Goal: Browse casually: Explore the website without a specific task or goal

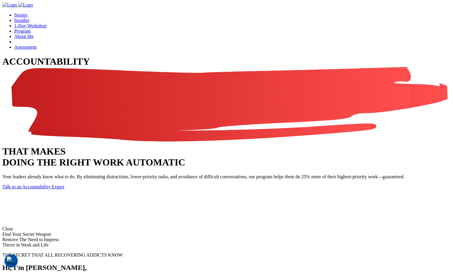
click at [384, 122] on div "ACCOUNTABILITY THAT MAKES DOING THE RIGHT WORK AUTOMATIC Your leaders already k…" at bounding box center [226, 141] width 448 height 170
click at [293, 102] on h1 "ACCOUNTABILITY THAT MAKES DOING THE RIGHT WORK AUTOMATIC" at bounding box center [226, 112] width 448 height 112
click at [246, 174] on p "Your leaders already know what to do. By eliminating distractions, lower-priori…" at bounding box center [226, 176] width 448 height 5
click at [261, 123] on div "ACCOUNTABILITY THAT MAKES DOING THE RIGHT WORK AUTOMATIC Your leaders already k…" at bounding box center [226, 141] width 448 height 170
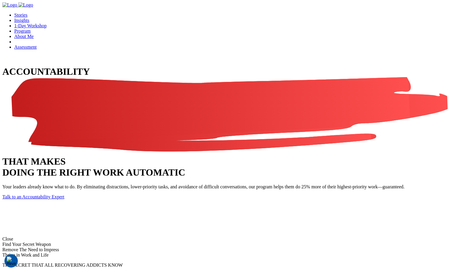
click at [2, 59] on img at bounding box center [2, 59] width 0 height 0
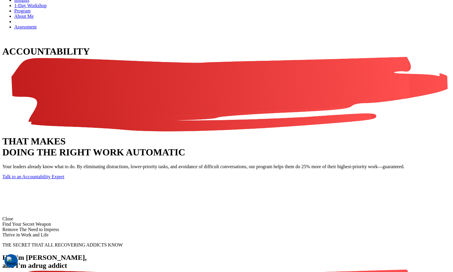
scroll to position [32, 0]
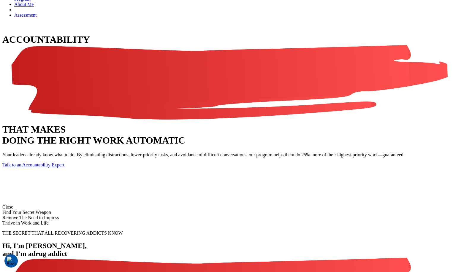
click at [254, 152] on p "Your leaders already know what to do. By eliminating distractions, lower-priori…" at bounding box center [226, 154] width 448 height 5
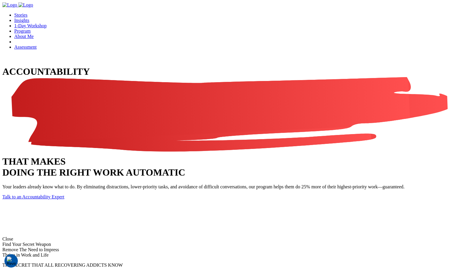
click at [239, 132] on div "ACCOUNTABILITY THAT MAKES DOING THE RIGHT WORK AUTOMATIC Your leaders already k…" at bounding box center [226, 146] width 448 height 182
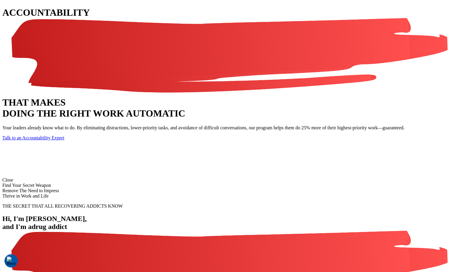
scroll to position [58, 0]
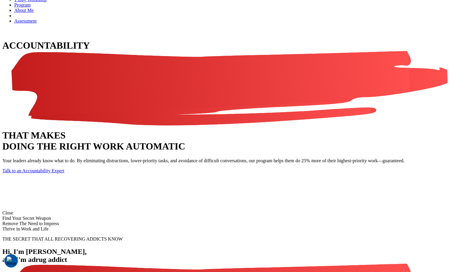
scroll to position [0, 0]
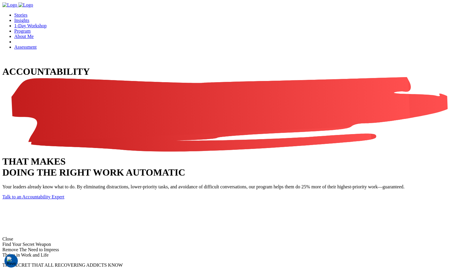
click at [354, 152] on div "ACCOUNTABILITY THAT MAKES DOING THE RIGHT WORK AUTOMATIC Your leaders already k…" at bounding box center [226, 146] width 448 height 182
click at [184, 152] on div "ACCOUNTABILITY THAT MAKES DOING THE RIGHT WORK AUTOMATIC Your leaders already k…" at bounding box center [226, 146] width 448 height 182
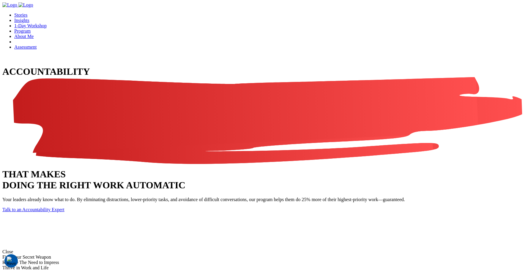
click at [349, 130] on div "ACCOUNTABILITY THAT MAKES DOING THE RIGHT WORK AUTOMATIC Your leaders already k…" at bounding box center [263, 139] width 523 height 146
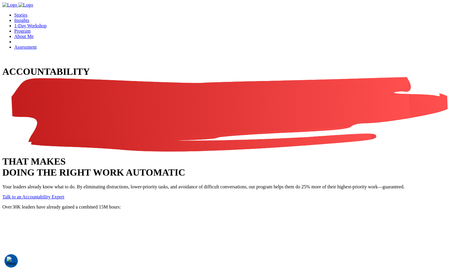
click at [399, 124] on div "ACCOUNTABILITY THAT MAKES DOING THE RIGHT WORK AUTOMATIC Your leaders already k…" at bounding box center [226, 133] width 448 height 134
click at [261, 102] on div "ACCOUNTABILITY THAT MAKES DOING THE RIGHT WORK AUTOMATIC Your leaders already k…" at bounding box center [226, 133] width 448 height 134
click at [255, 137] on div "ACCOUNTABILITY THAT MAKES DOING THE RIGHT WORK AUTOMATIC Your leaders already k…" at bounding box center [226, 133] width 448 height 134
